Goal: Find specific fact: Find specific fact

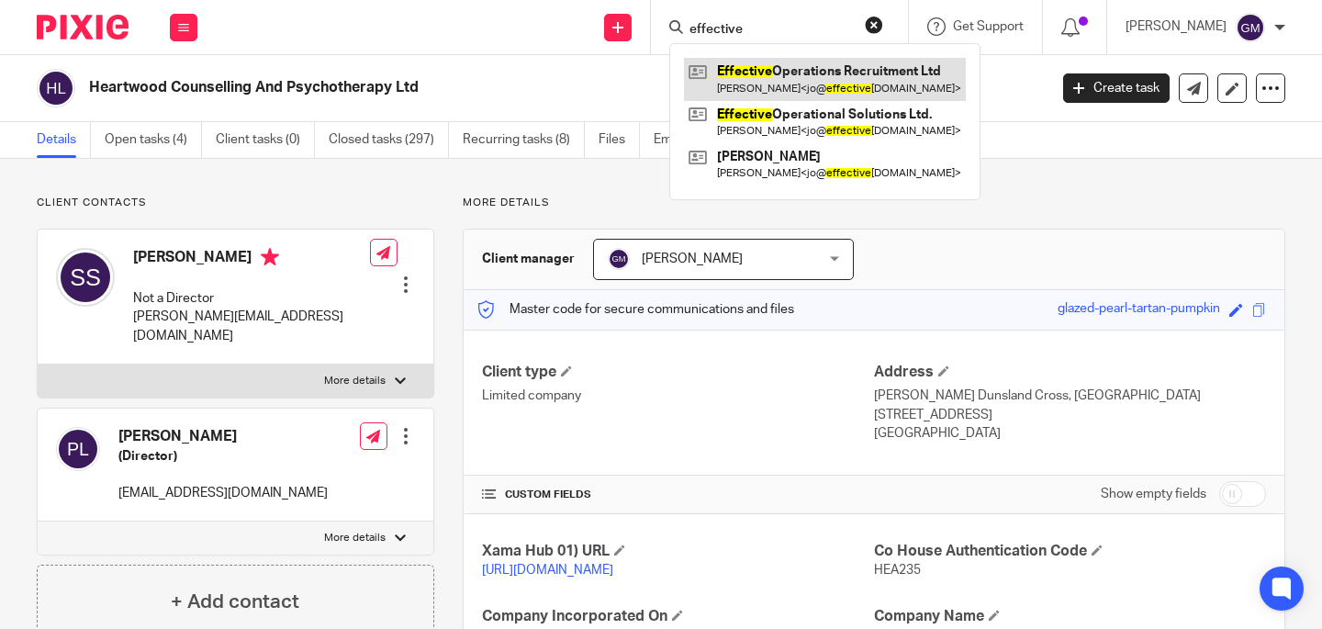
type input "effective"
click at [841, 73] on link at bounding box center [825, 79] width 282 height 42
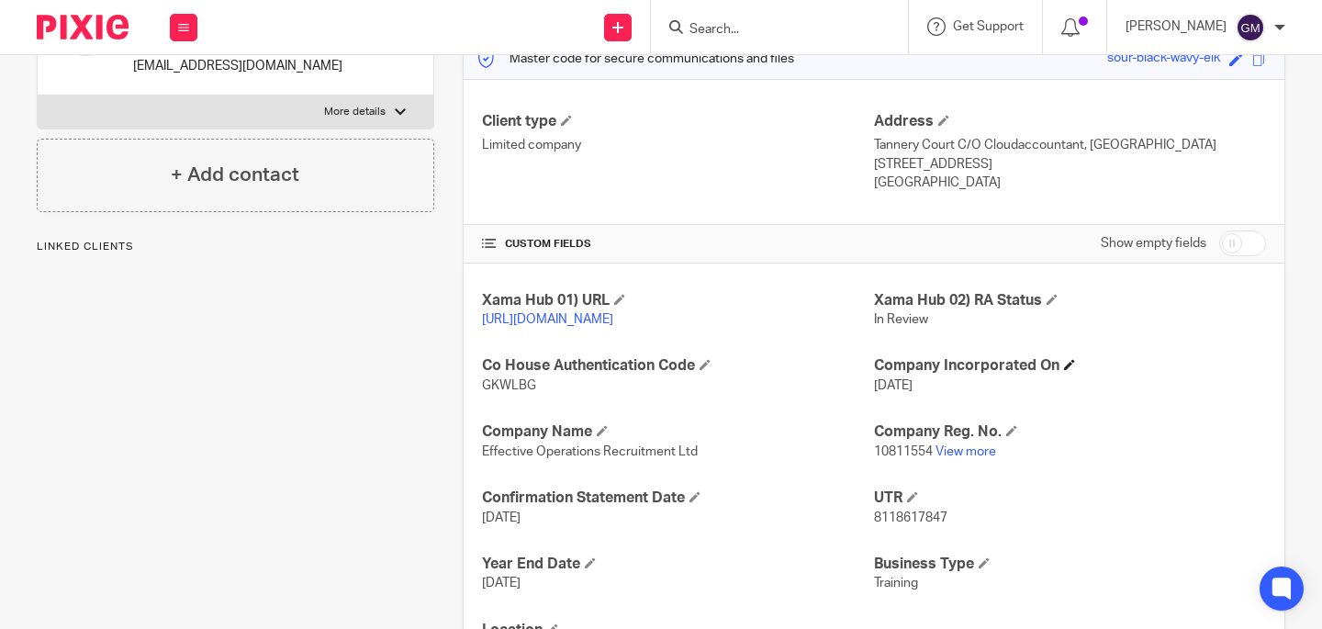
scroll to position [365, 0]
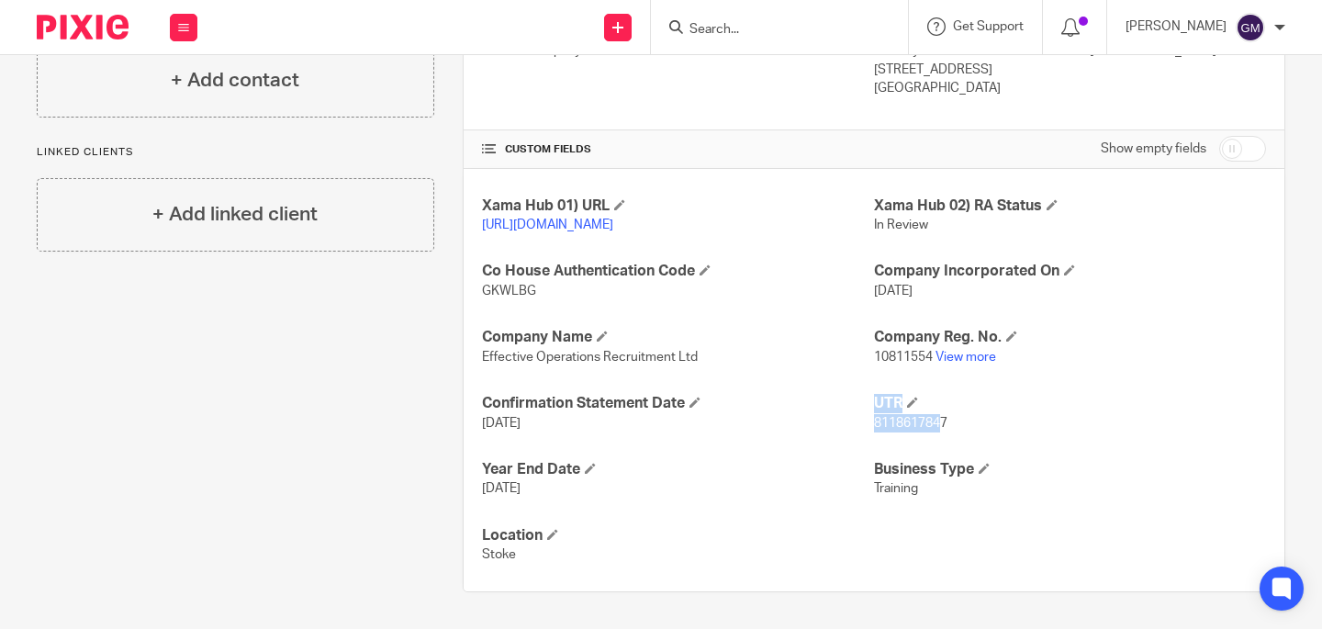
drag, startPoint x: 857, startPoint y: 423, endPoint x: 935, endPoint y: 430, distance: 78.3
click at [935, 429] on div "Xama Hub 01) URL [URL][DOMAIN_NAME] Xama Hub 02) RA Status In Review Co House A…" at bounding box center [874, 380] width 821 height 423
click at [957, 431] on p "8118617847" at bounding box center [1070, 423] width 392 height 18
drag, startPoint x: 941, startPoint y: 423, endPoint x: 865, endPoint y: 425, distance: 76.2
click at [874, 425] on p "8118617847" at bounding box center [1070, 423] width 392 height 18
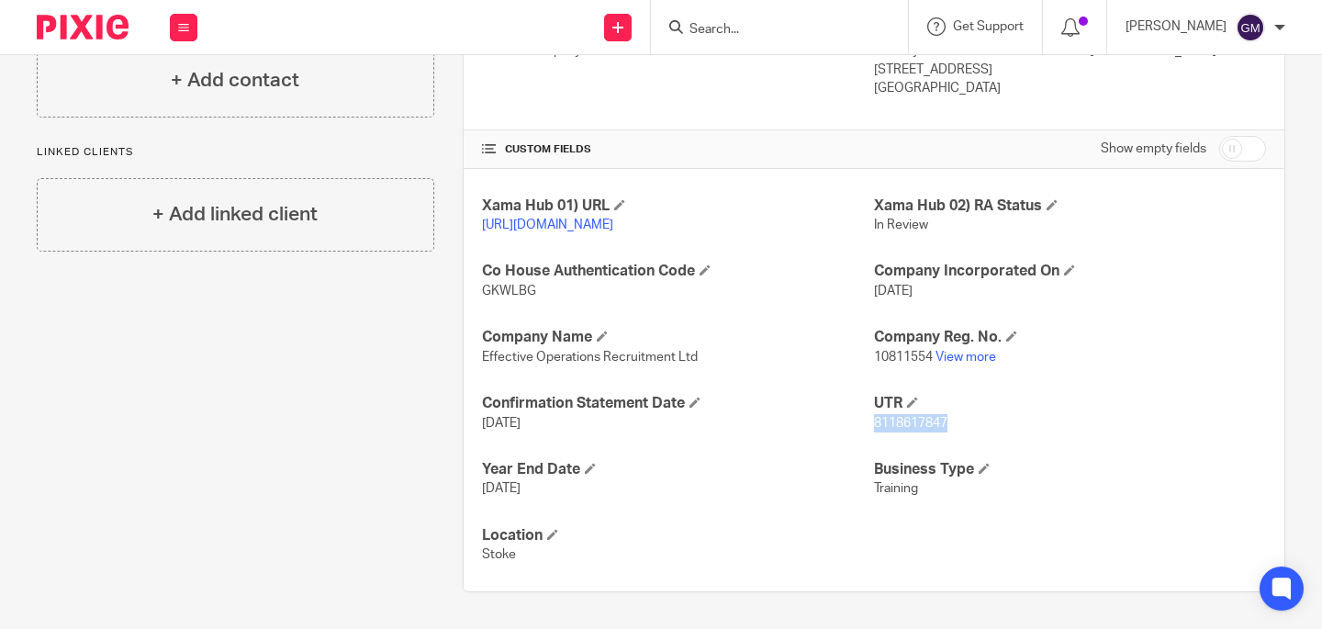
copy span "8118617847"
